Goal: Find contact information: Find contact information

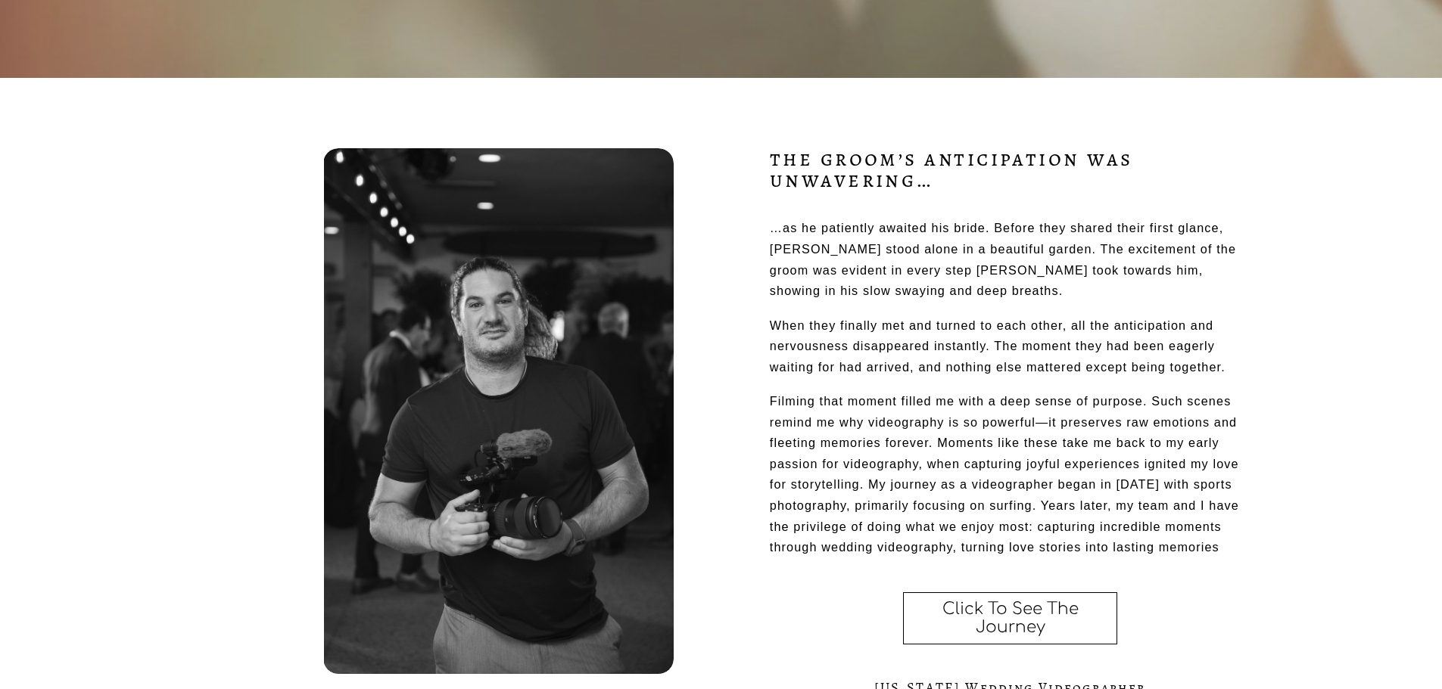
scroll to position [76, 0]
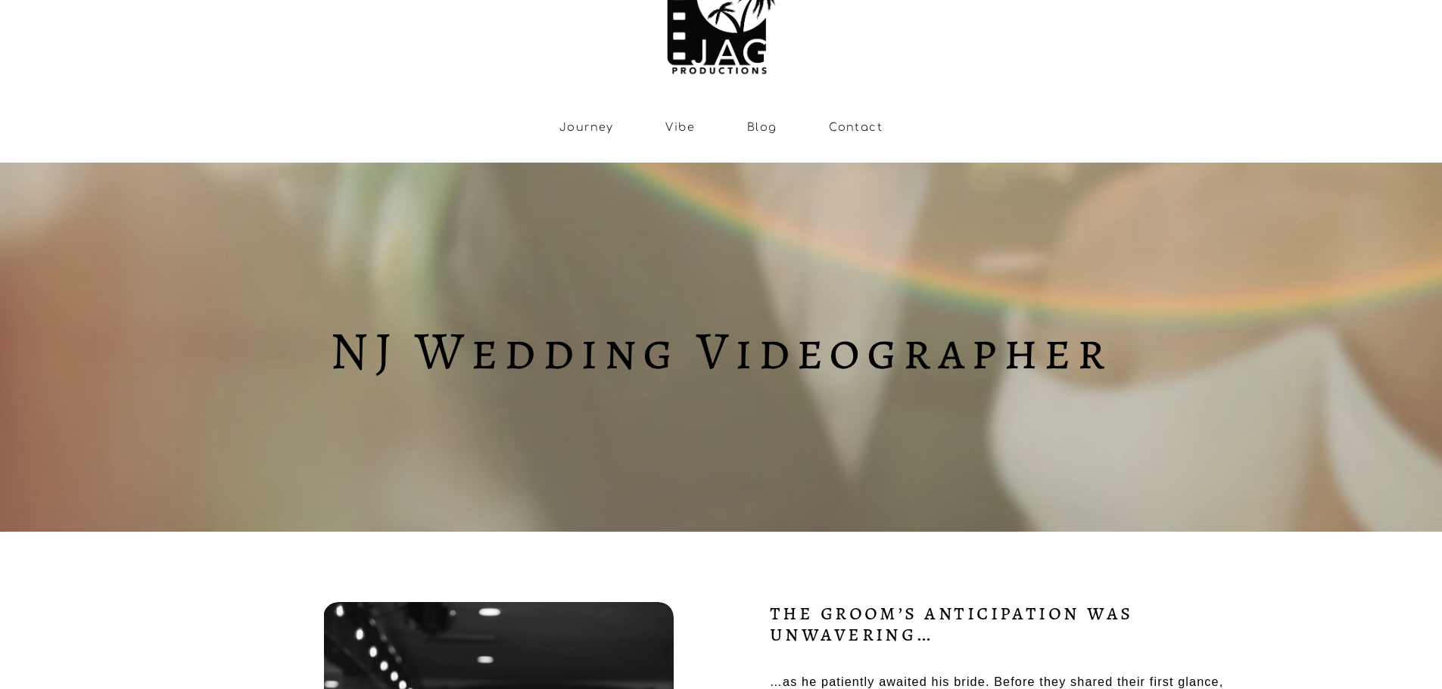
click at [844, 130] on link "Contact" at bounding box center [856, 127] width 54 height 13
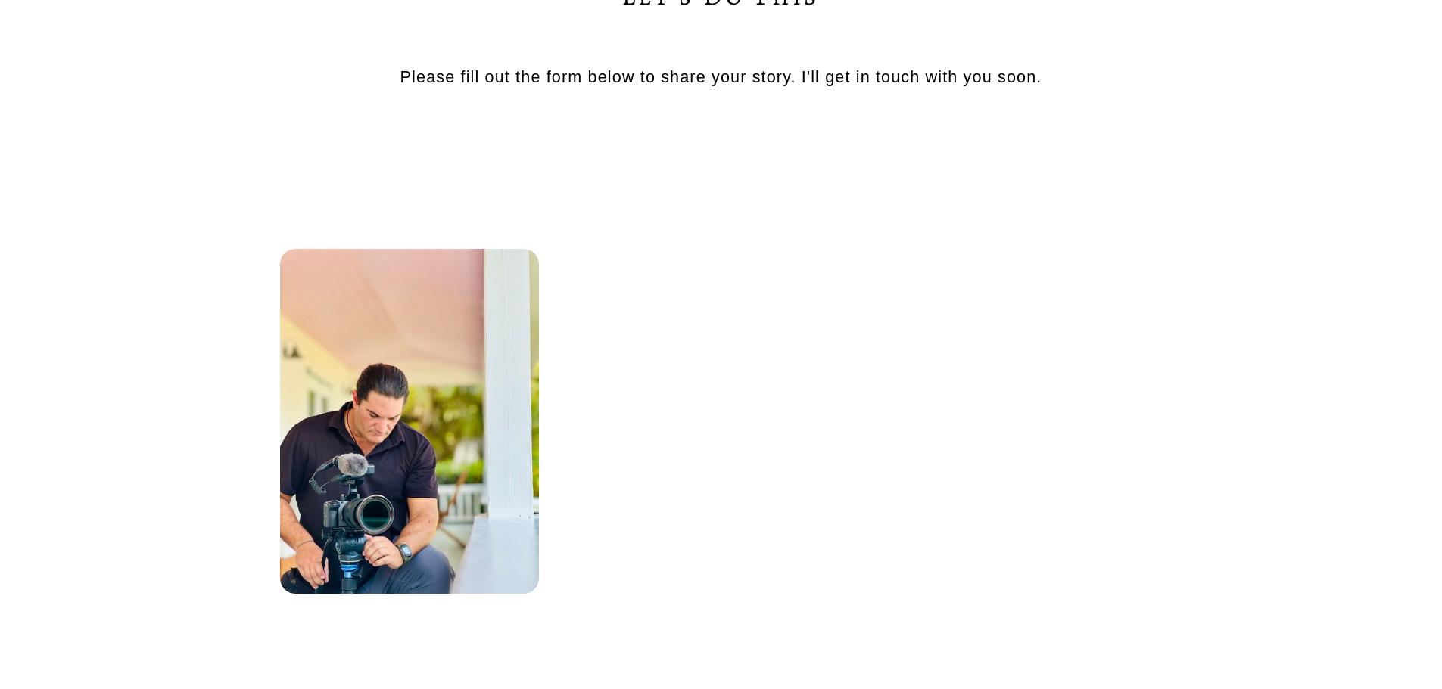
scroll to position [757, 0]
click at [1342, 416] on div "Contact JAG Let’s Do This Please fill out the form below to share your story. I…" at bounding box center [721, 434] width 1442 height 1713
click at [1350, 394] on div "Contact JAG Let’s Do This Please fill out the form below to share your story. I…" at bounding box center [721, 434] width 1442 height 1713
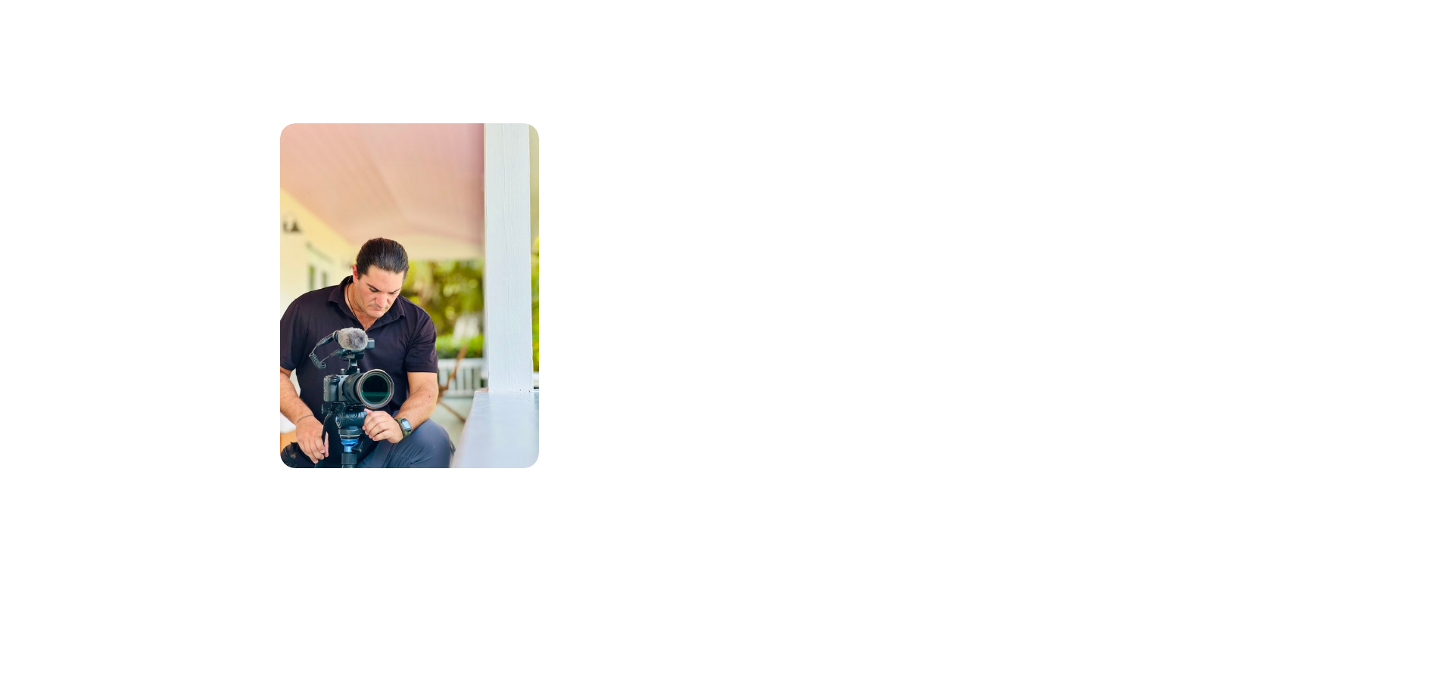
scroll to position [908, 0]
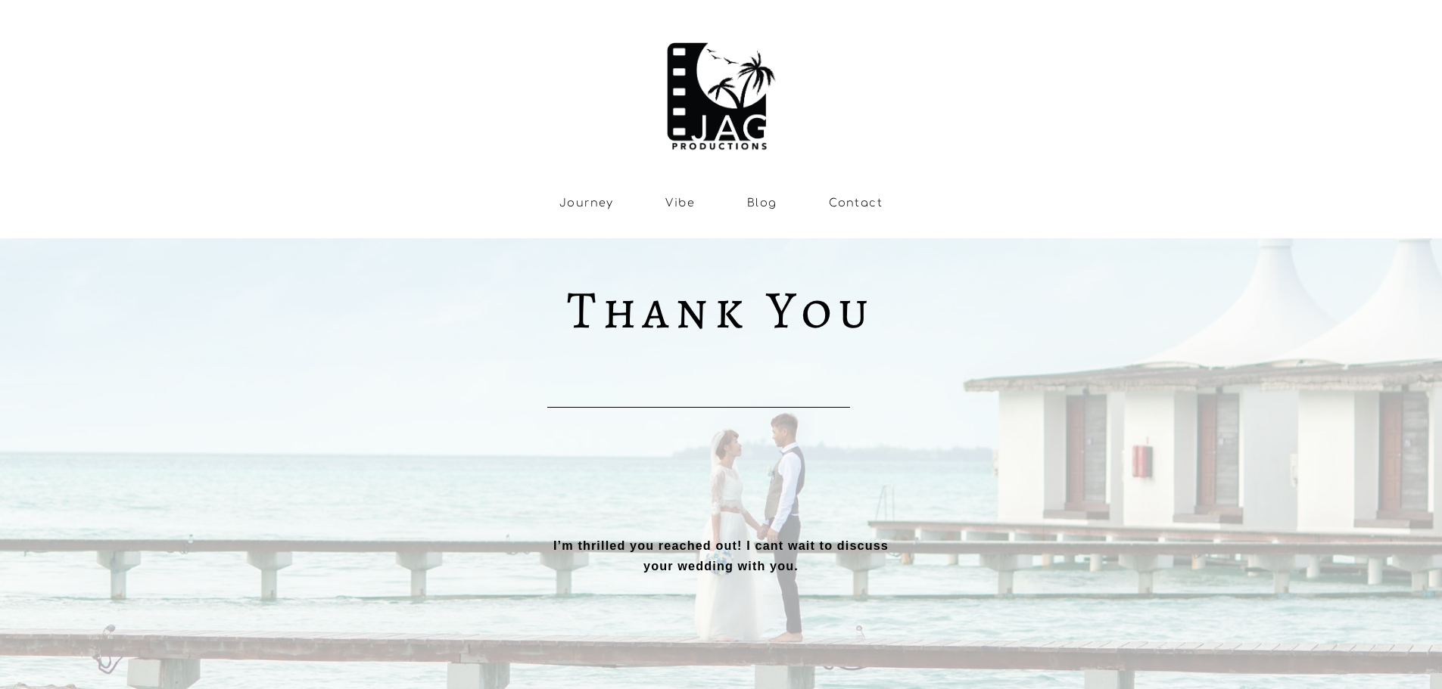
click at [683, 204] on link "Vibe" at bounding box center [680, 203] width 30 height 13
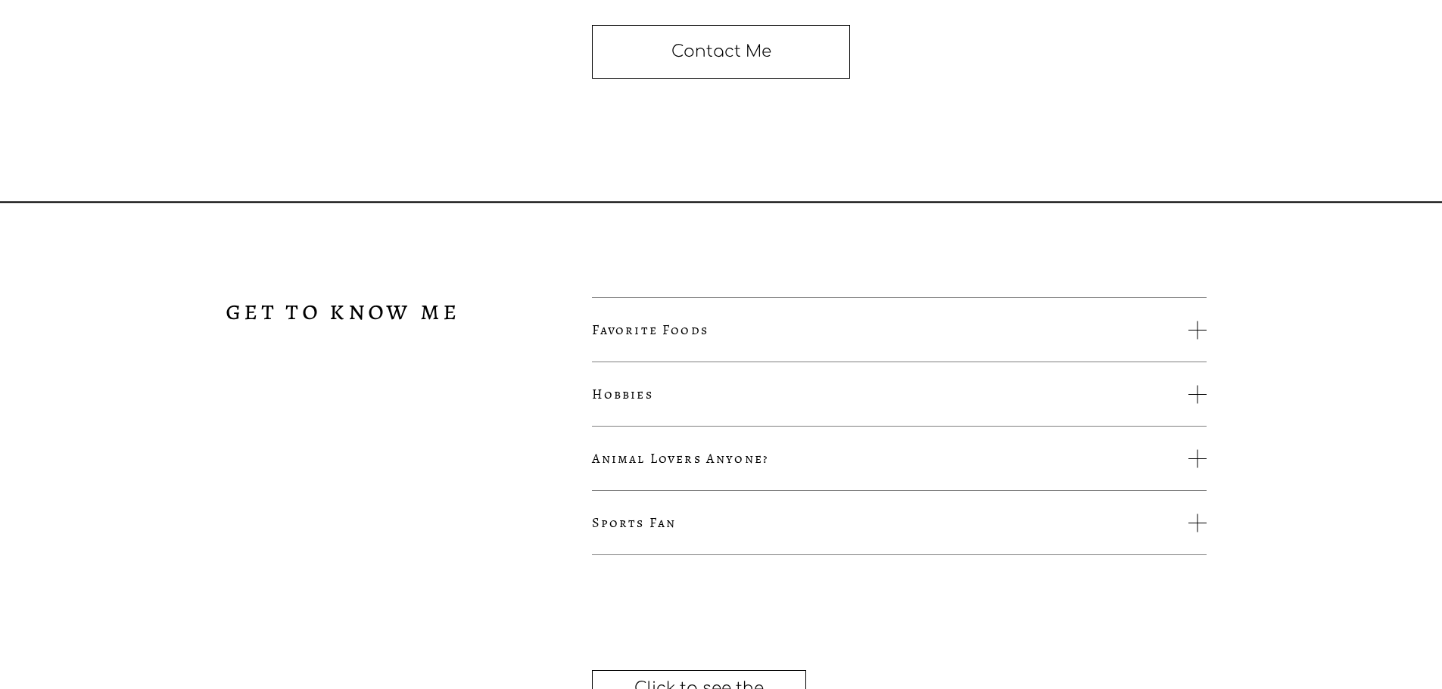
scroll to position [2876, 0]
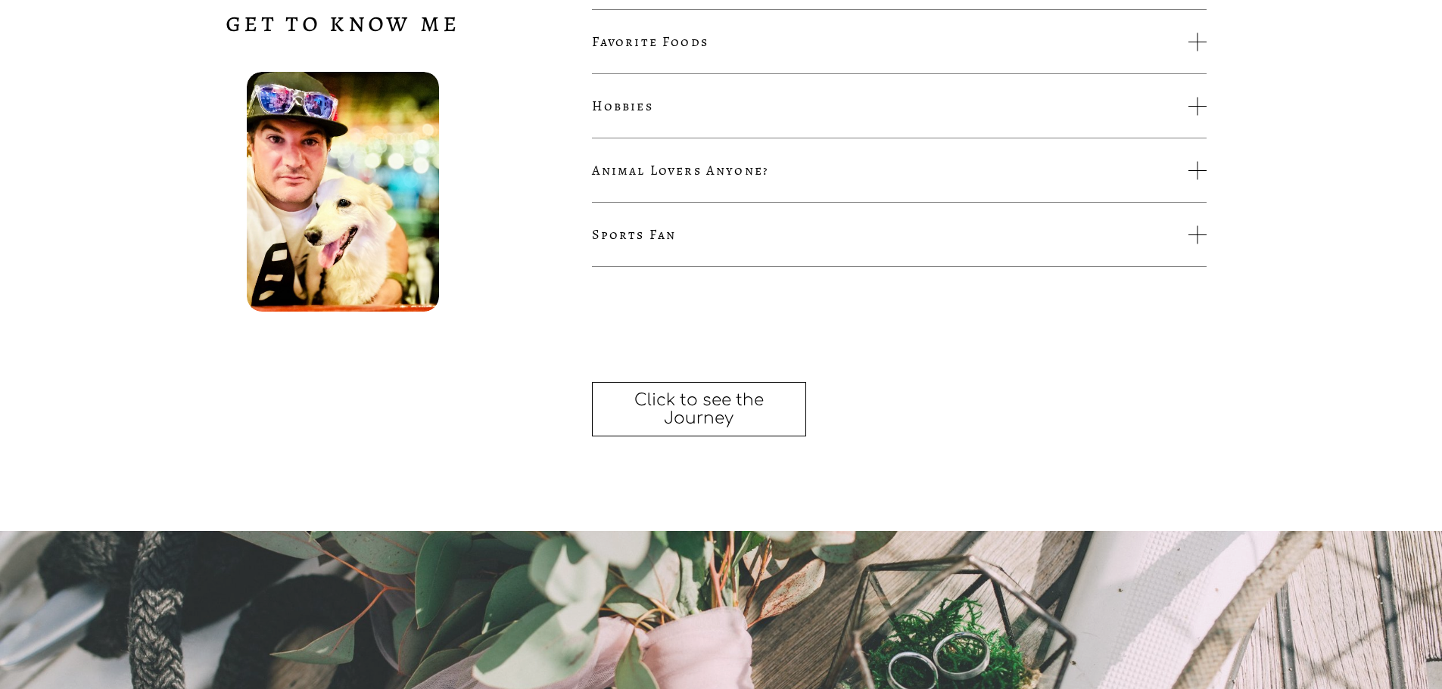
click at [658, 263] on button "Sports Fan" at bounding box center [899, 235] width 614 height 64
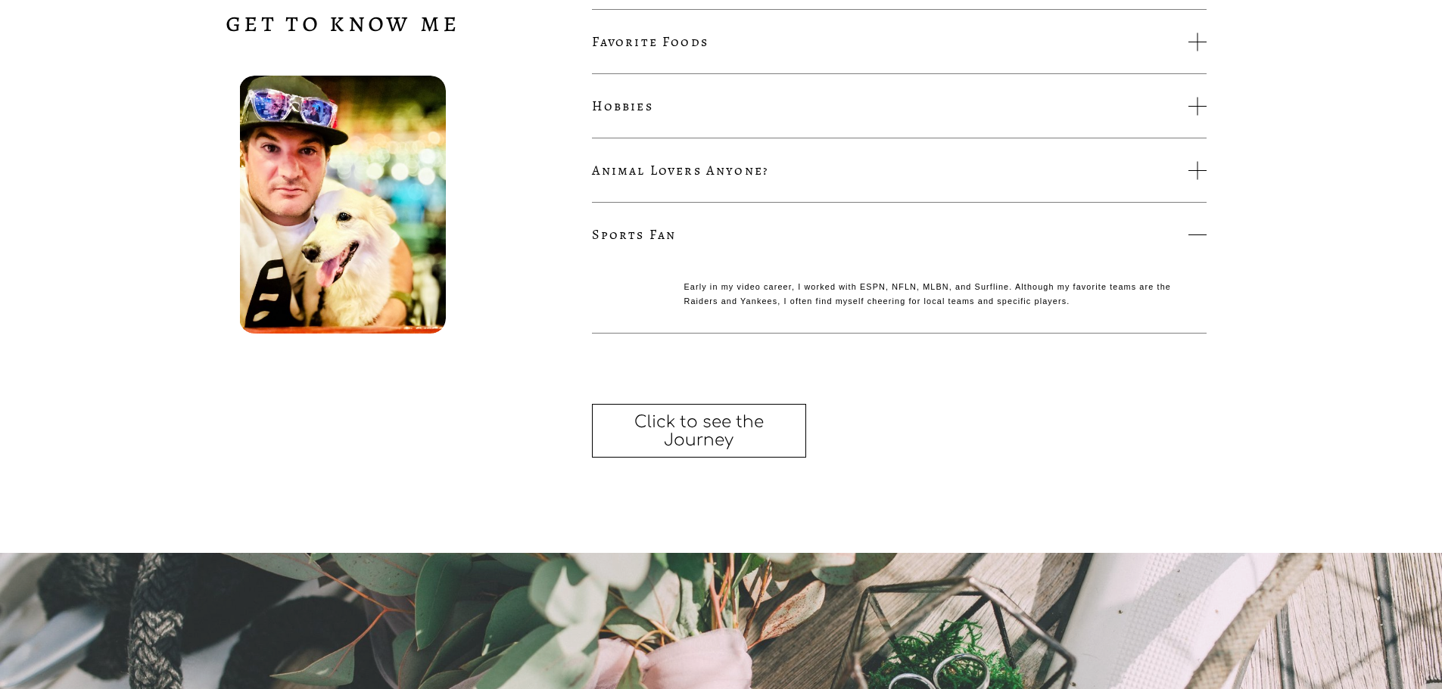
click at [658, 257] on button "Sports Fan" at bounding box center [899, 235] width 614 height 64
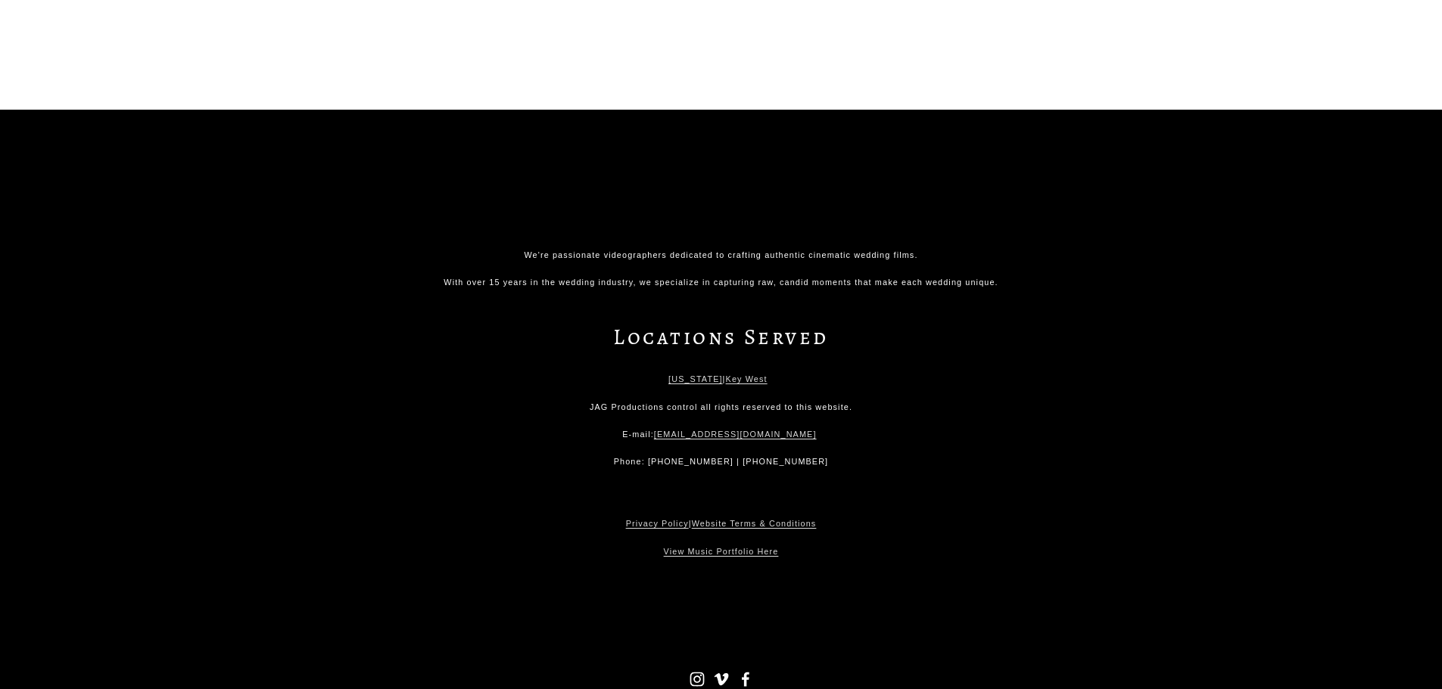
scroll to position [4465, 0]
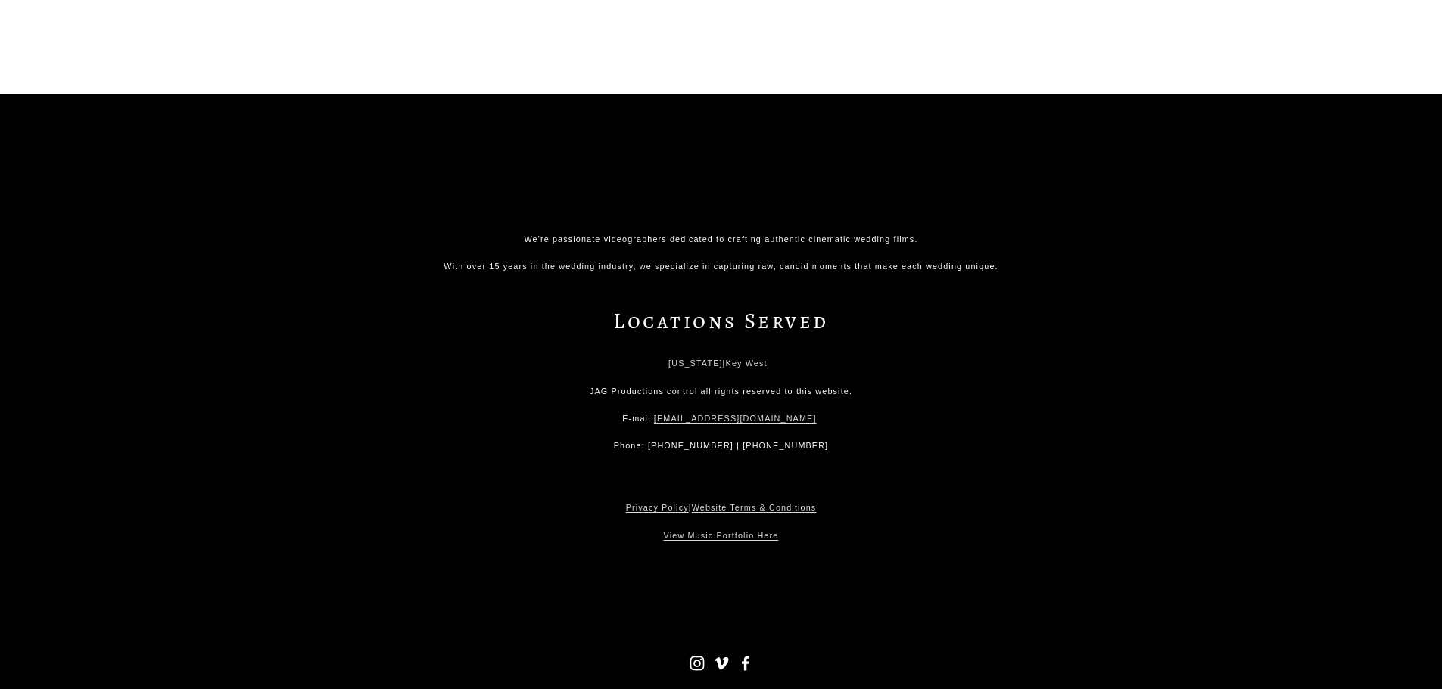
click at [685, 368] on link "[US_STATE]" at bounding box center [695, 363] width 54 height 14
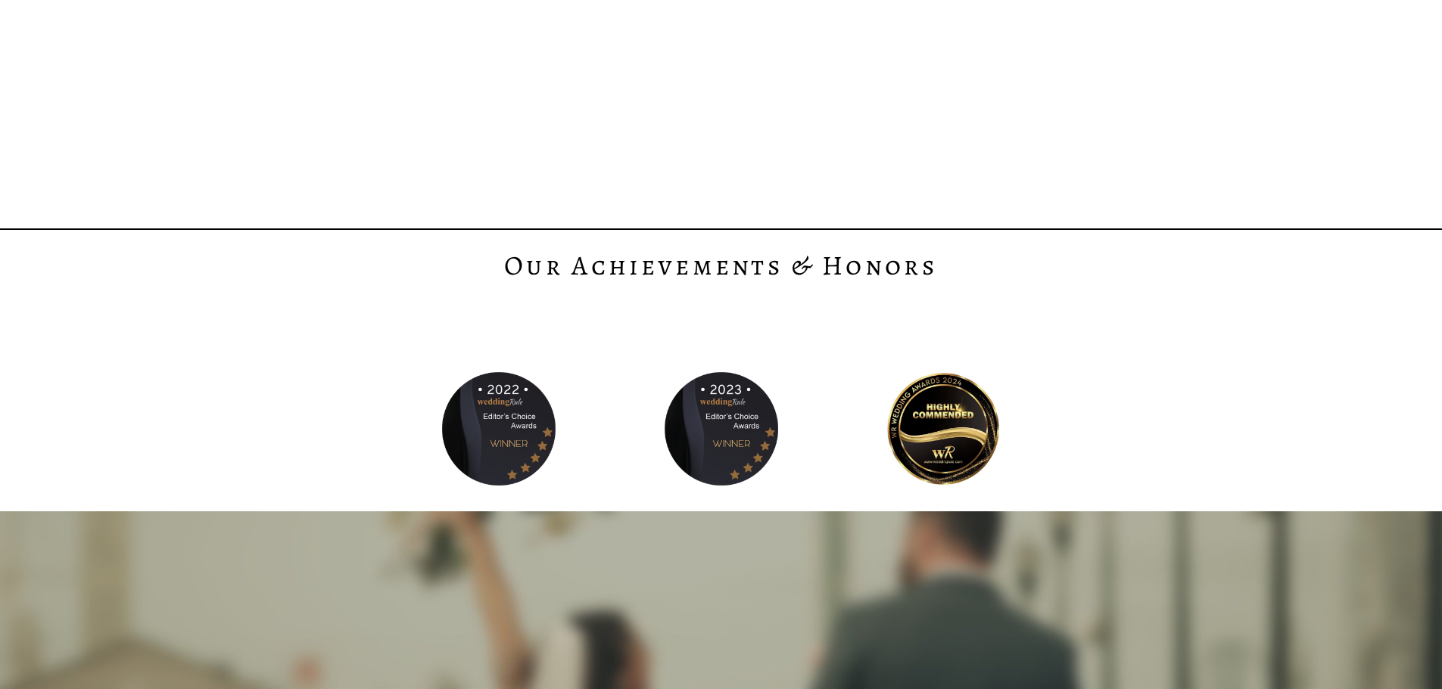
scroll to position [3254, 0]
